Goal: Use online tool/utility: Utilize a website feature to perform a specific function

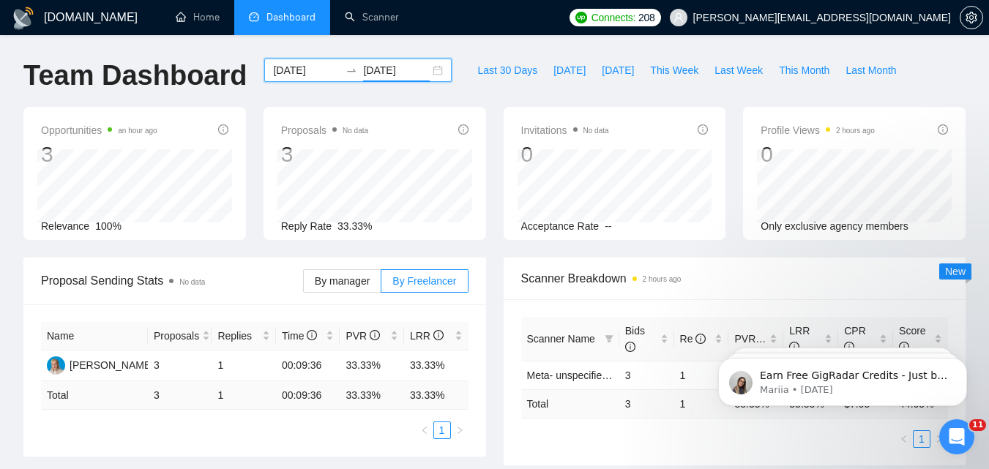
click at [280, 71] on input "[DATE]" at bounding box center [306, 70] width 67 height 16
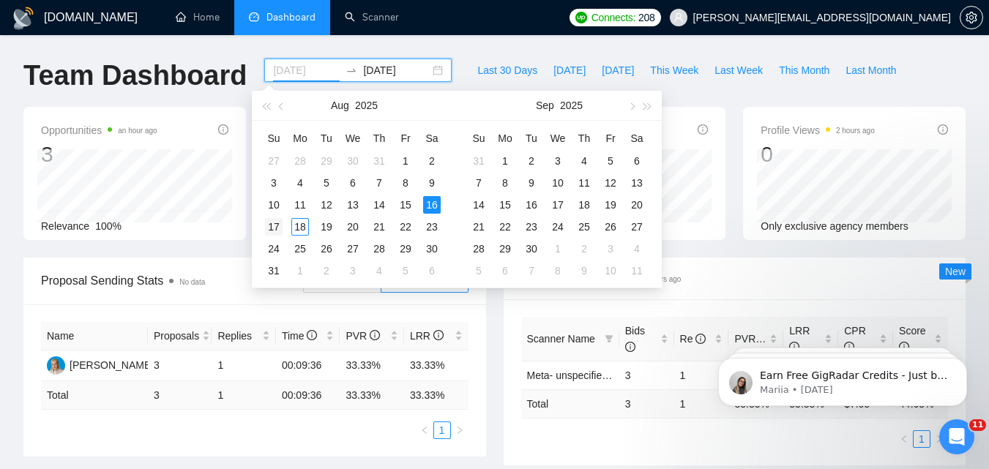
type input "[DATE]"
click at [284, 224] on td "17" at bounding box center [274, 227] width 26 height 22
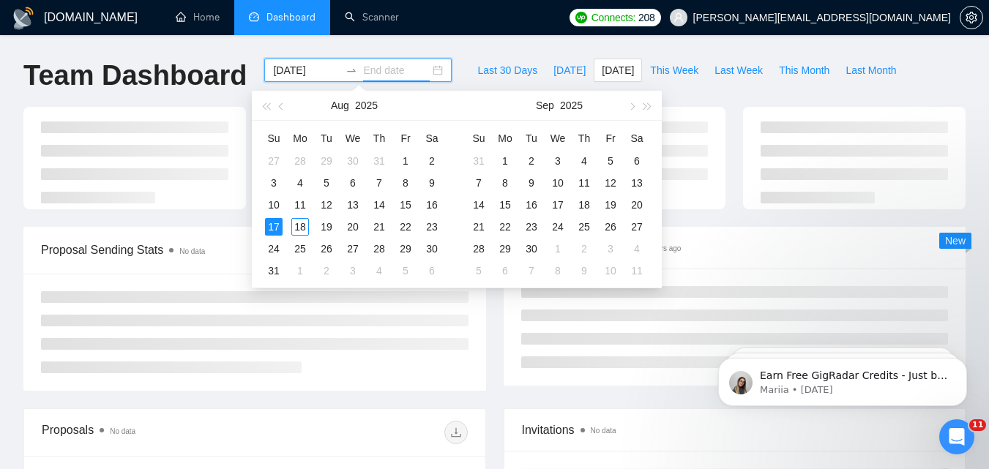
type input "[DATE]"
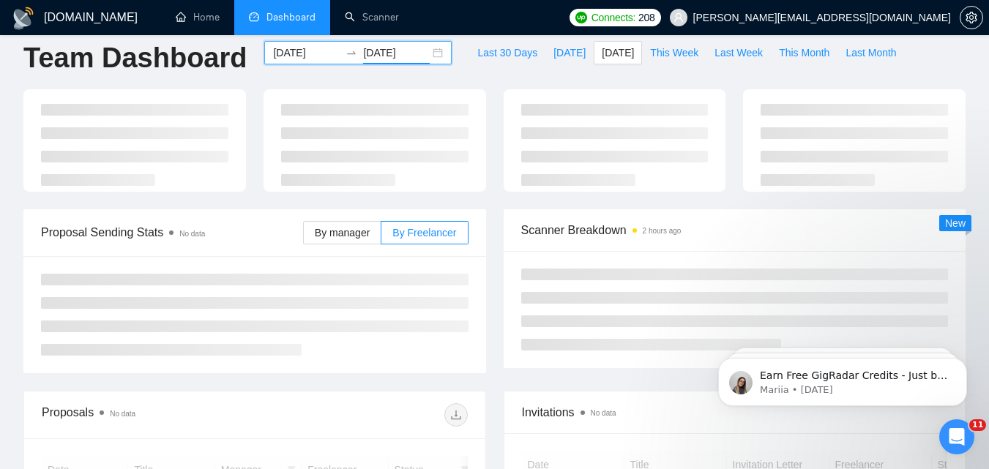
scroll to position [73, 0]
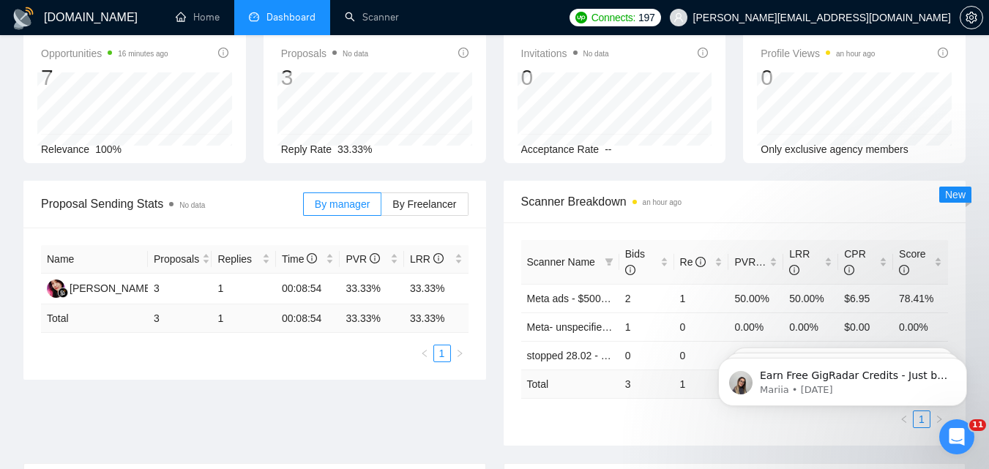
scroll to position [146, 0]
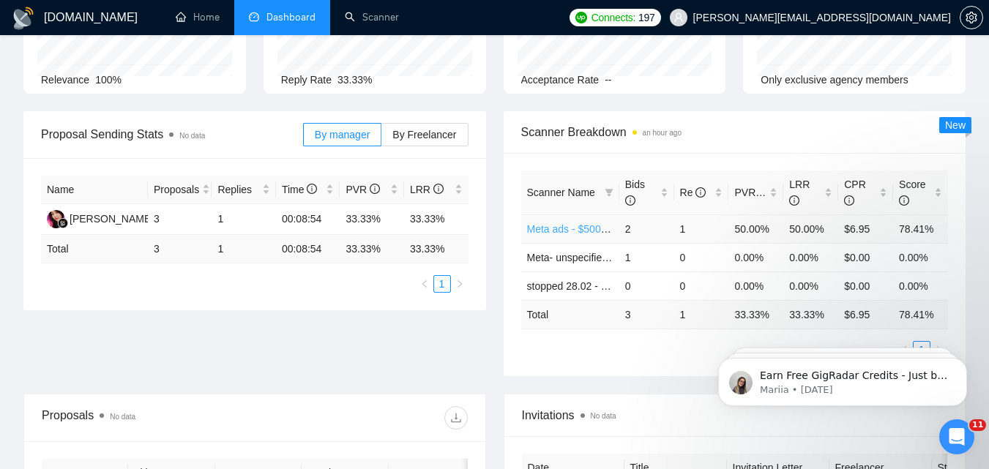
click at [576, 234] on link "Meta ads - $500+/$30+ - Feedback+/cost1k+ -AI" at bounding box center [637, 229] width 220 height 12
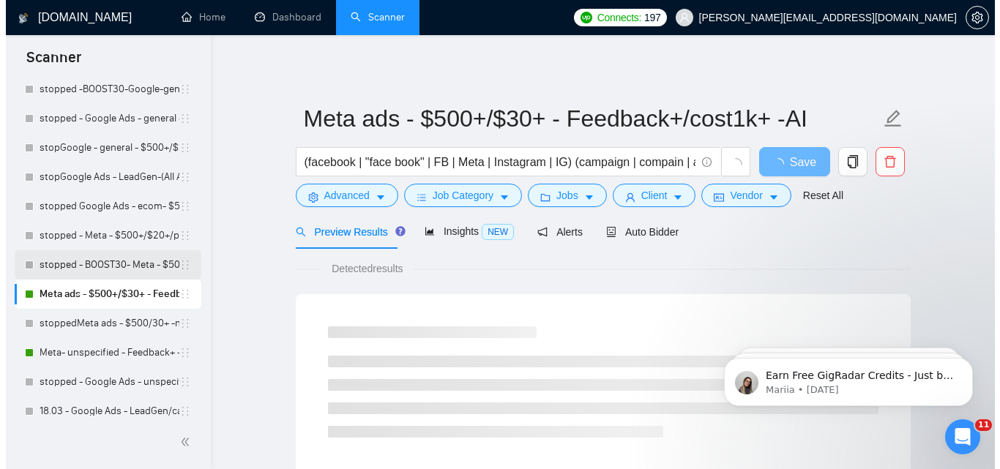
scroll to position [146, 0]
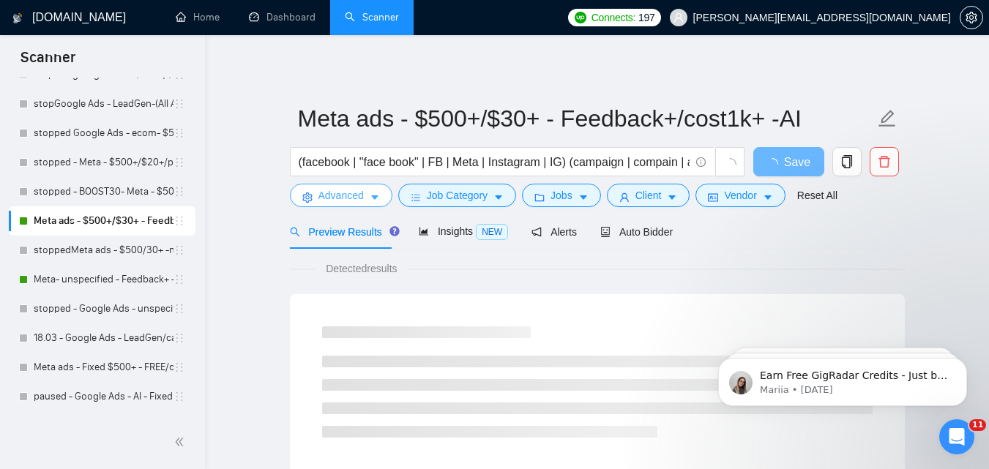
click at [365, 196] on button "Advanced" at bounding box center [341, 195] width 102 height 23
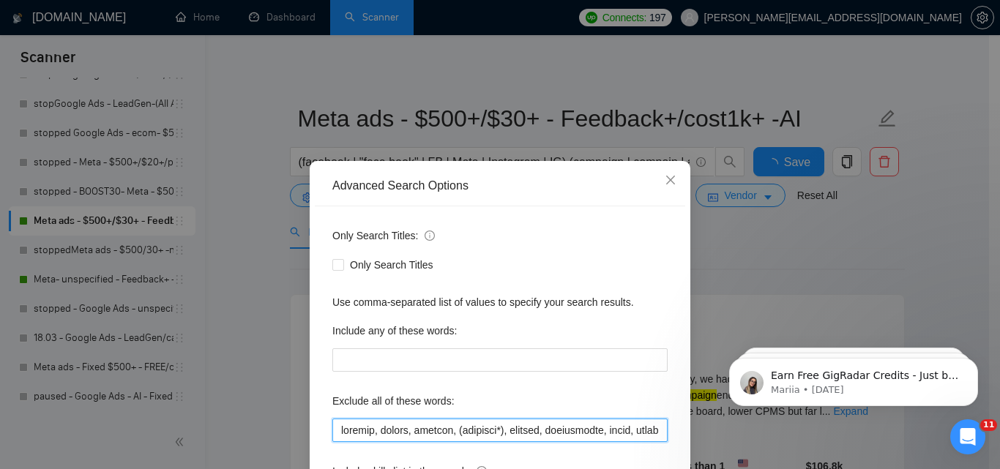
click at [460, 419] on input "text" at bounding box center [499, 430] width 335 height 23
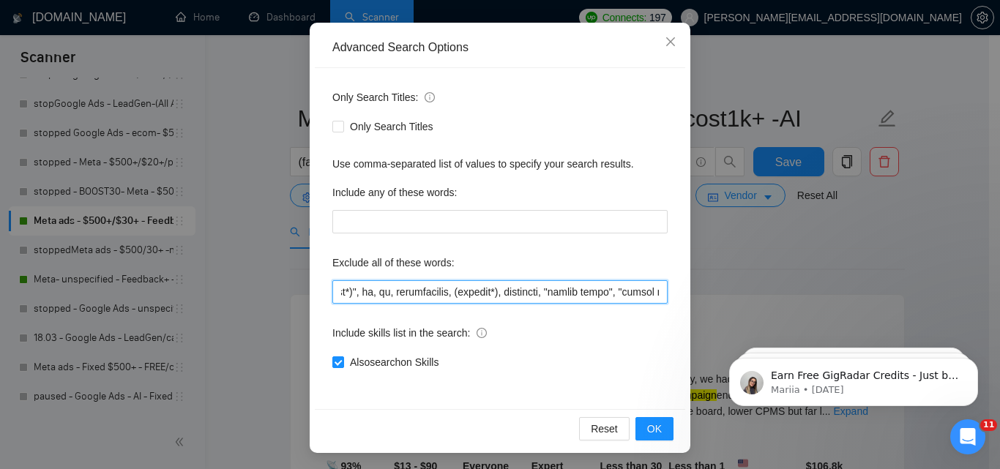
scroll to position [0, 9472]
drag, startPoint x: 509, startPoint y: 288, endPoint x: 655, endPoint y: 292, distance: 145.7
click at [655, 292] on input "text" at bounding box center [499, 291] width 335 height 23
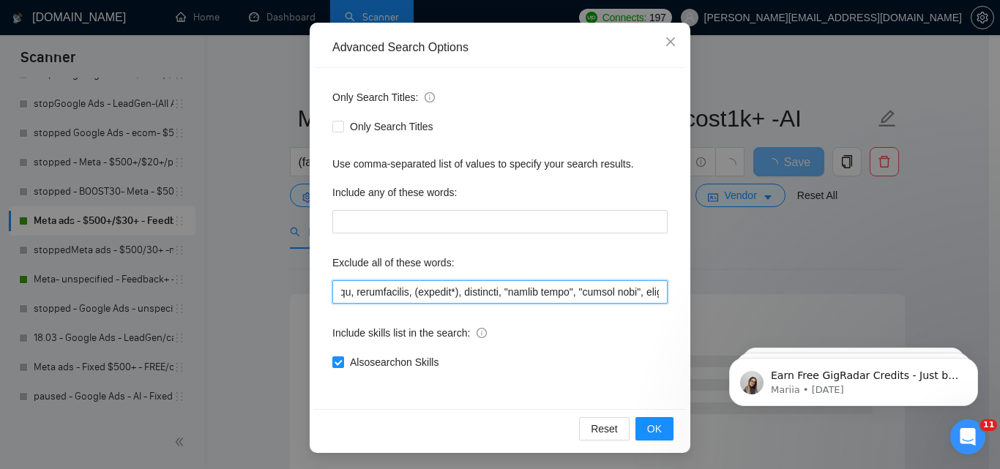
scroll to position [0, 9492]
type input "loremip, dolors, ametcon, (adipisci*), elitsed, doeiusmodte, incid, utlaboreetd…"
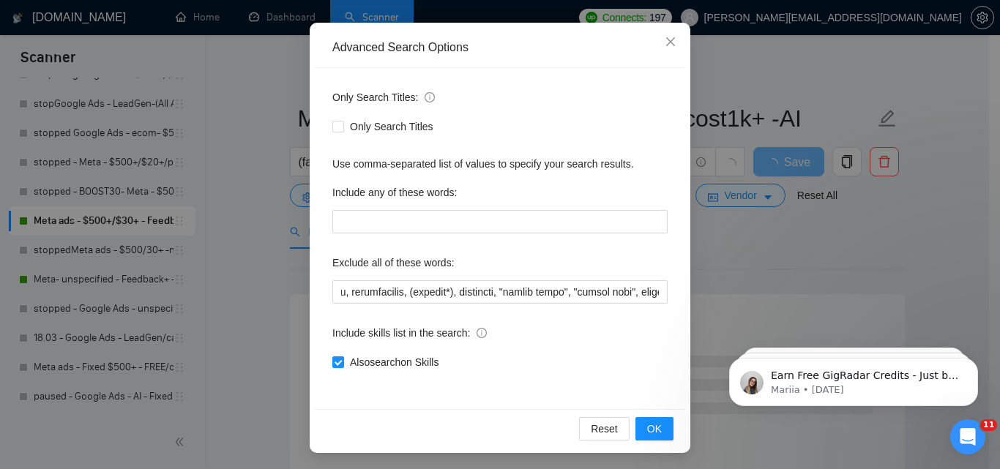
scroll to position [0, 0]
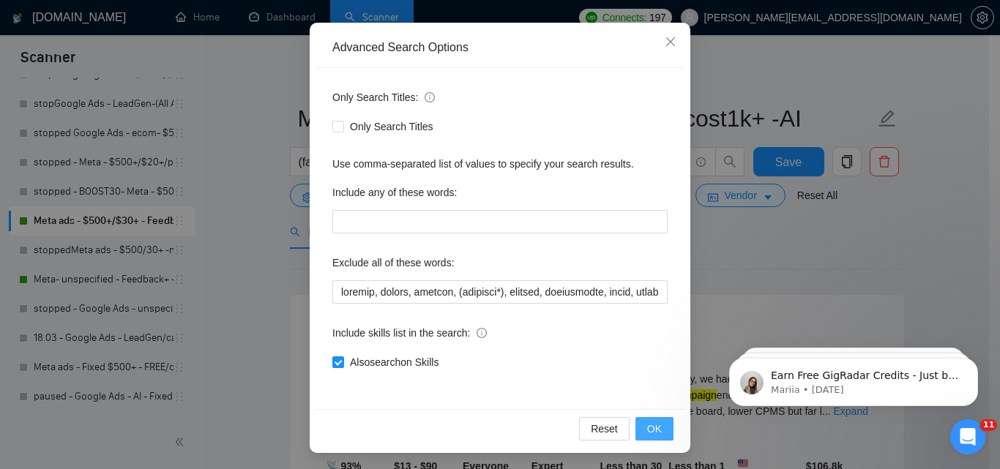
click at [658, 434] on button "OK" at bounding box center [654, 428] width 38 height 23
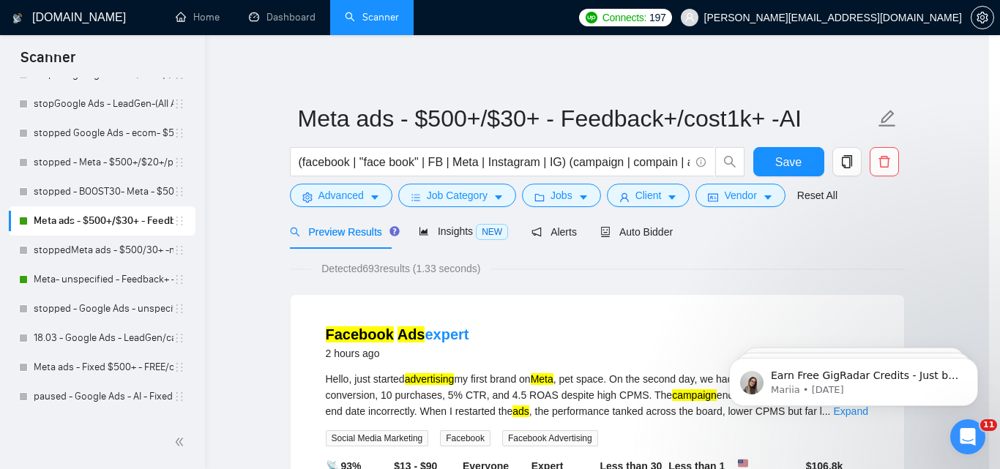
scroll to position [67, 0]
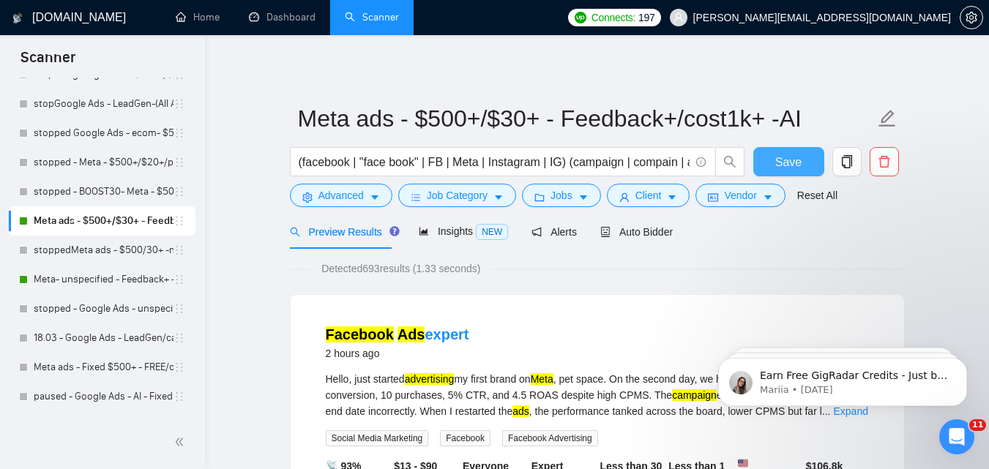
click at [783, 165] on span "Save" at bounding box center [788, 162] width 26 height 18
click at [111, 274] on link "Meta- unspecified - Feedback+ -AI" at bounding box center [104, 279] width 140 height 29
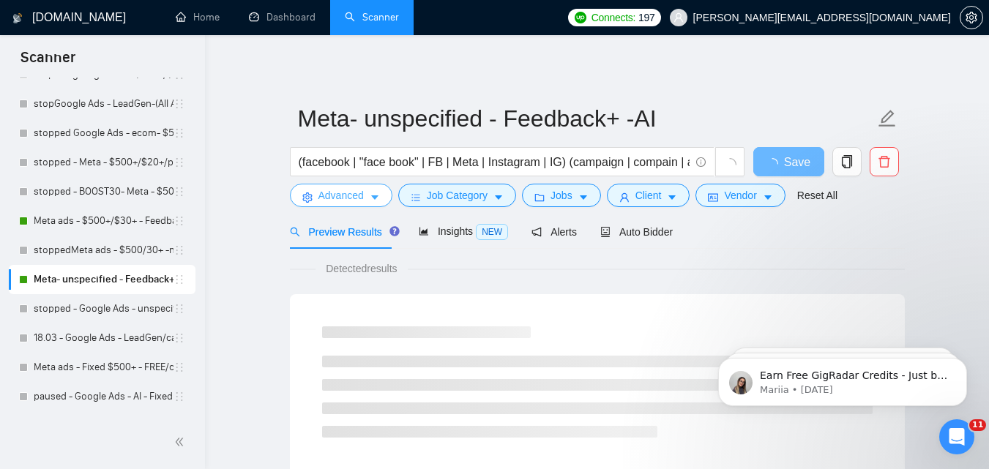
click at [383, 193] on button "Advanced" at bounding box center [341, 195] width 102 height 23
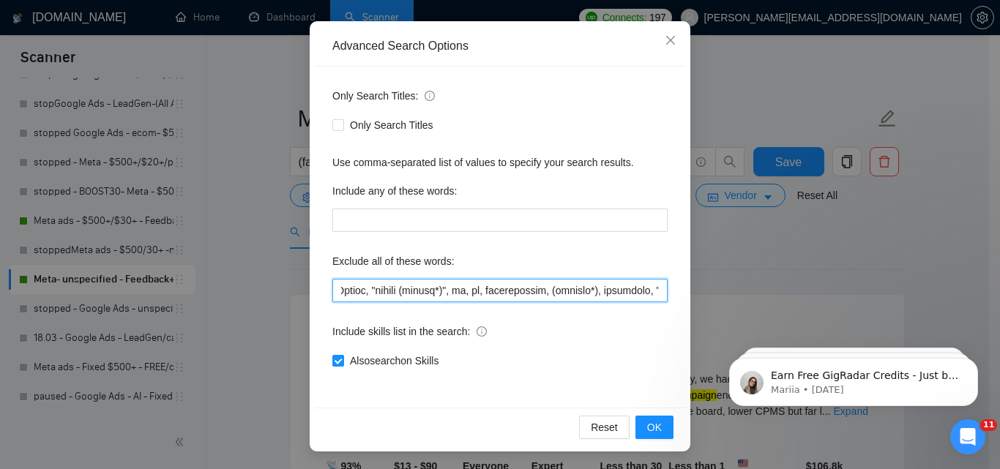
scroll to position [0, 9660]
drag, startPoint x: 529, startPoint y: 291, endPoint x: 655, endPoint y: 297, distance: 126.0
click at [655, 297] on input "text" at bounding box center [499, 290] width 335 height 23
click at [654, 292] on input "text" at bounding box center [499, 290] width 335 height 23
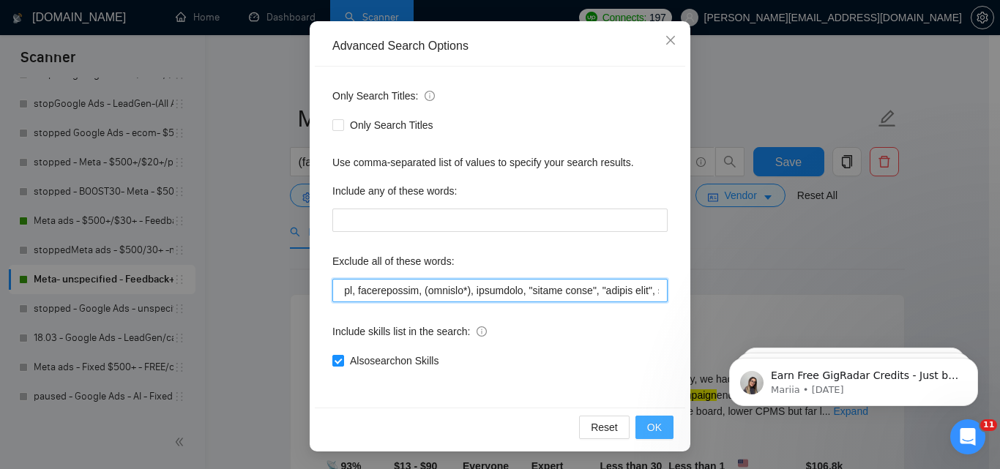
type input "loremip, dolors, ametcon, (adipisci*), elitsed, doeiusmodte, incid, utlaboreetd…"
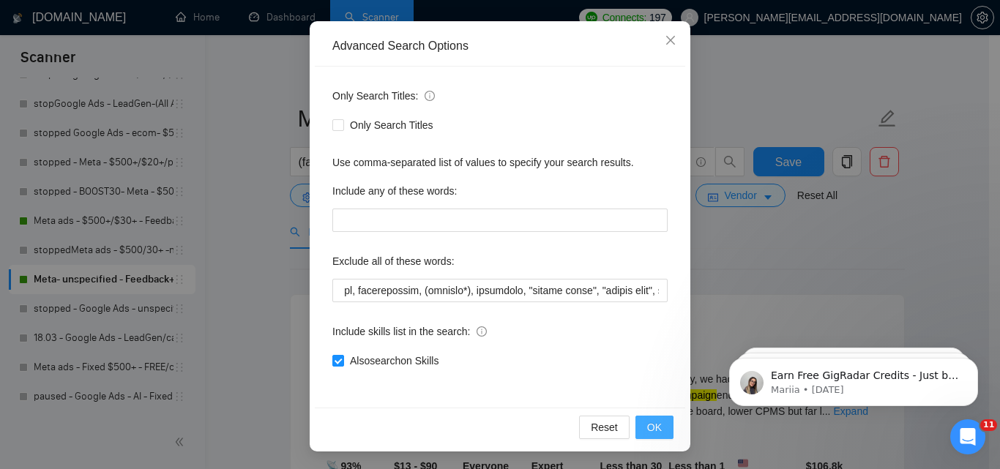
click at [653, 419] on button "OK" at bounding box center [654, 427] width 38 height 23
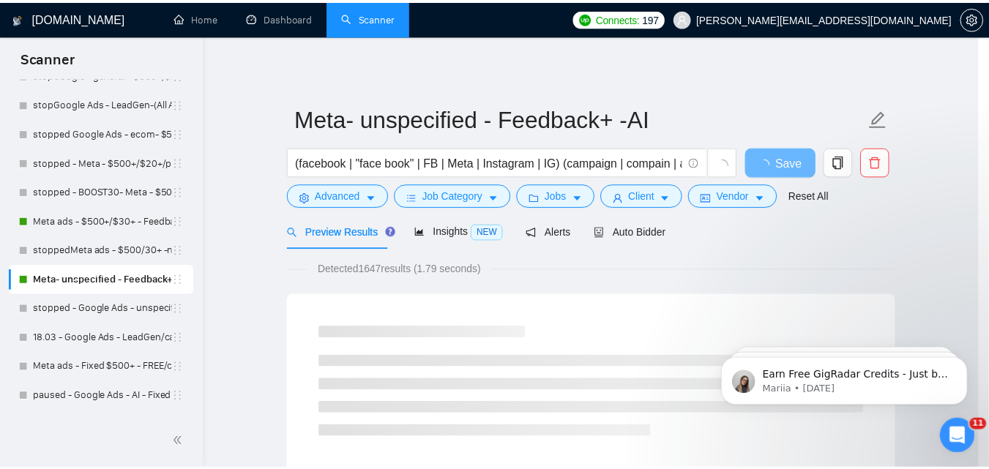
scroll to position [67, 0]
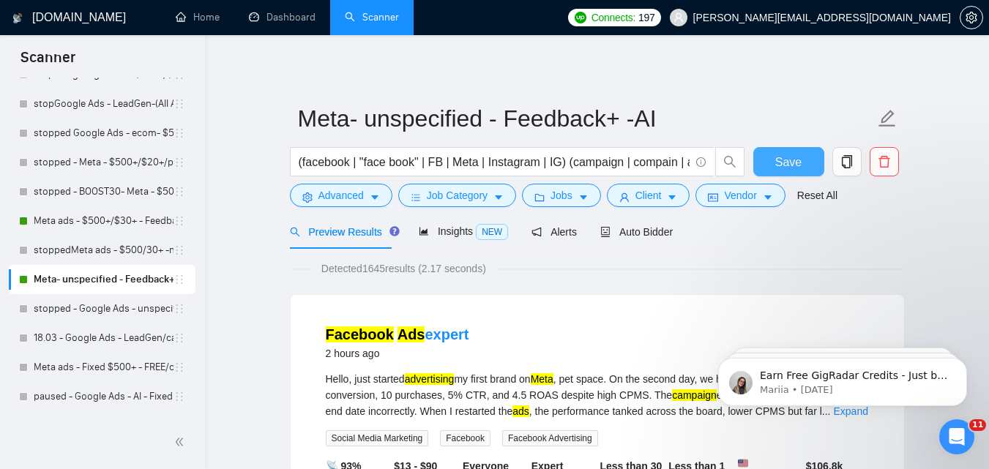
click at [762, 154] on button "Save" at bounding box center [788, 161] width 71 height 29
click at [84, 213] on link "Meta ads - $500+/$30+ - Feedback+/cost1k+ -AI" at bounding box center [104, 220] width 140 height 29
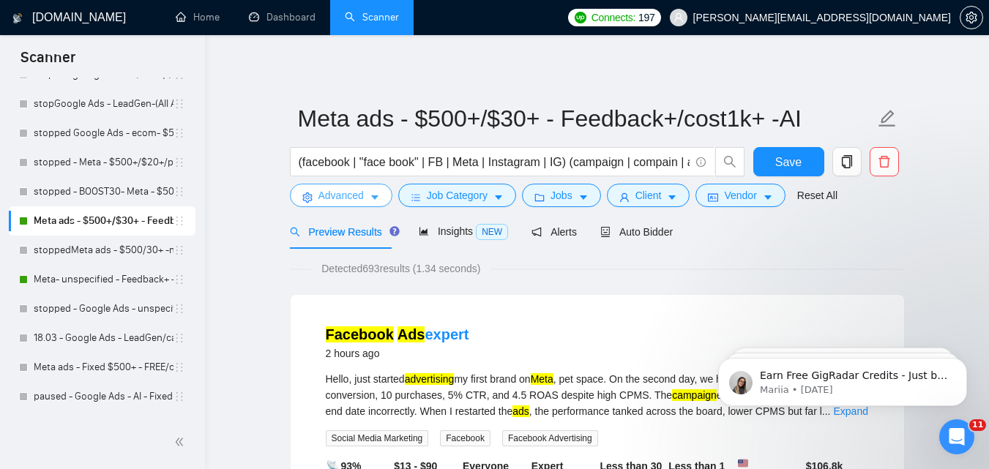
click at [362, 197] on span "Advanced" at bounding box center [340, 195] width 45 height 16
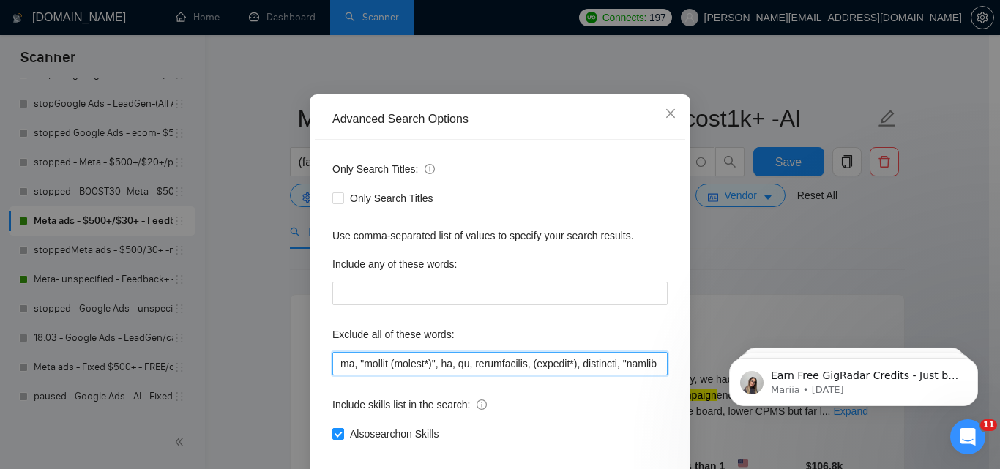
scroll to position [0, 9517]
drag, startPoint x: 585, startPoint y: 363, endPoint x: 666, endPoint y: 367, distance: 81.4
click at [666, 367] on div "Only Search Titles: Only Search Titles Use comma-separated list of values to sp…" at bounding box center [500, 310] width 370 height 341
click at [659, 366] on input "text" at bounding box center [499, 363] width 335 height 23
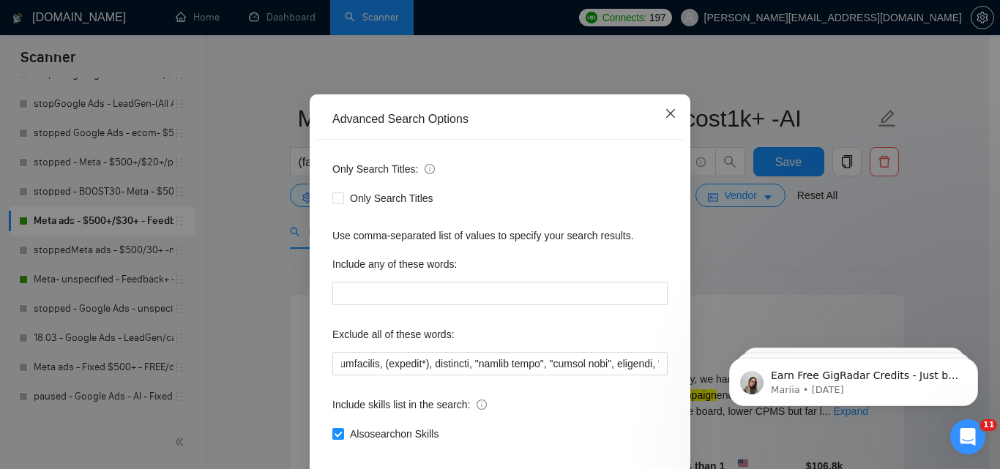
click at [667, 116] on icon "close" at bounding box center [670, 113] width 9 height 9
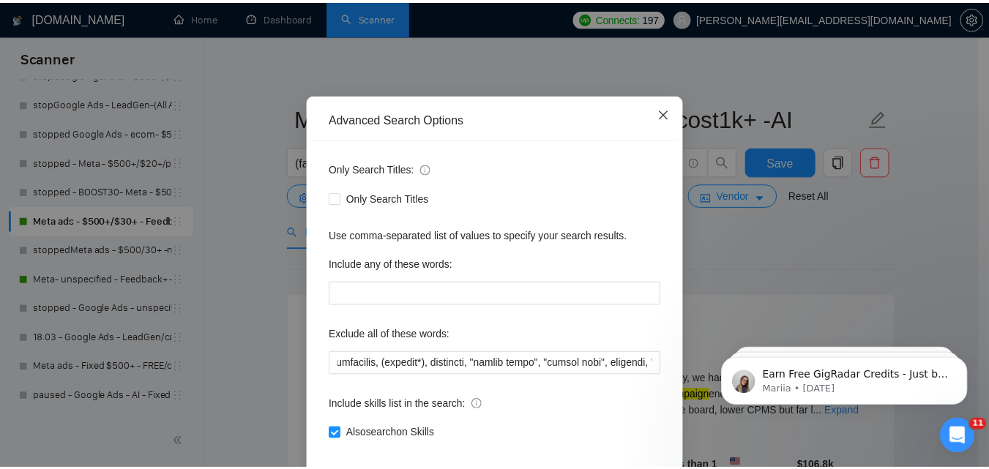
scroll to position [0, 0]
